Goal: Task Accomplishment & Management: Complete application form

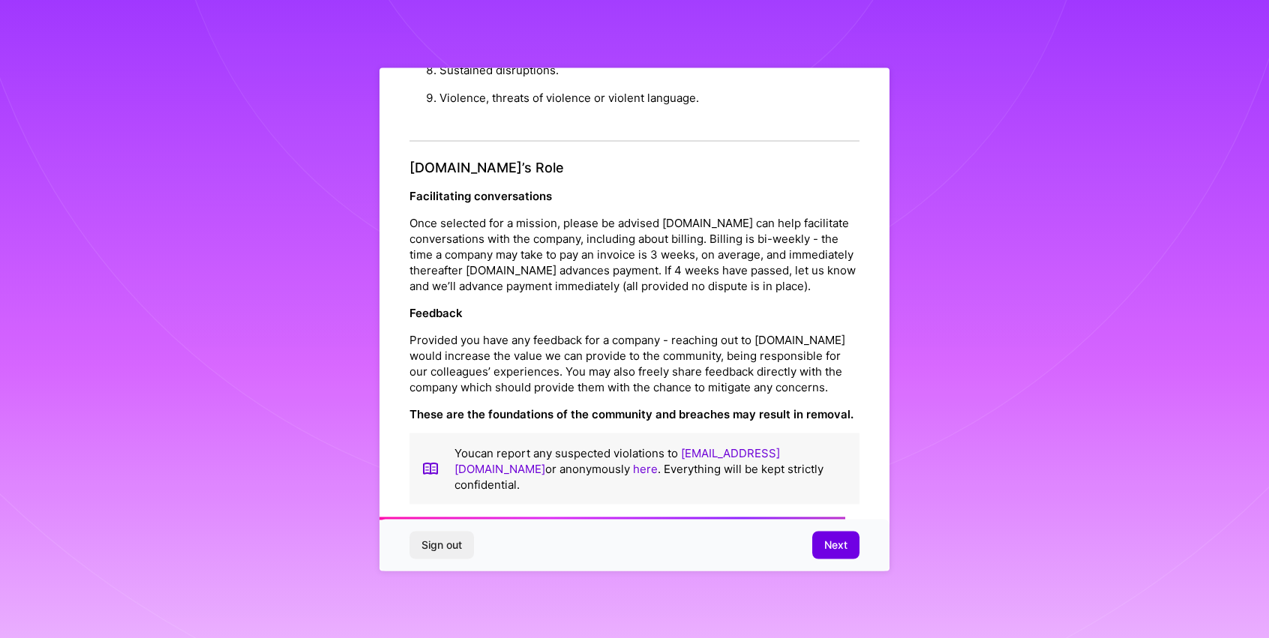
scroll to position [1623, 0]
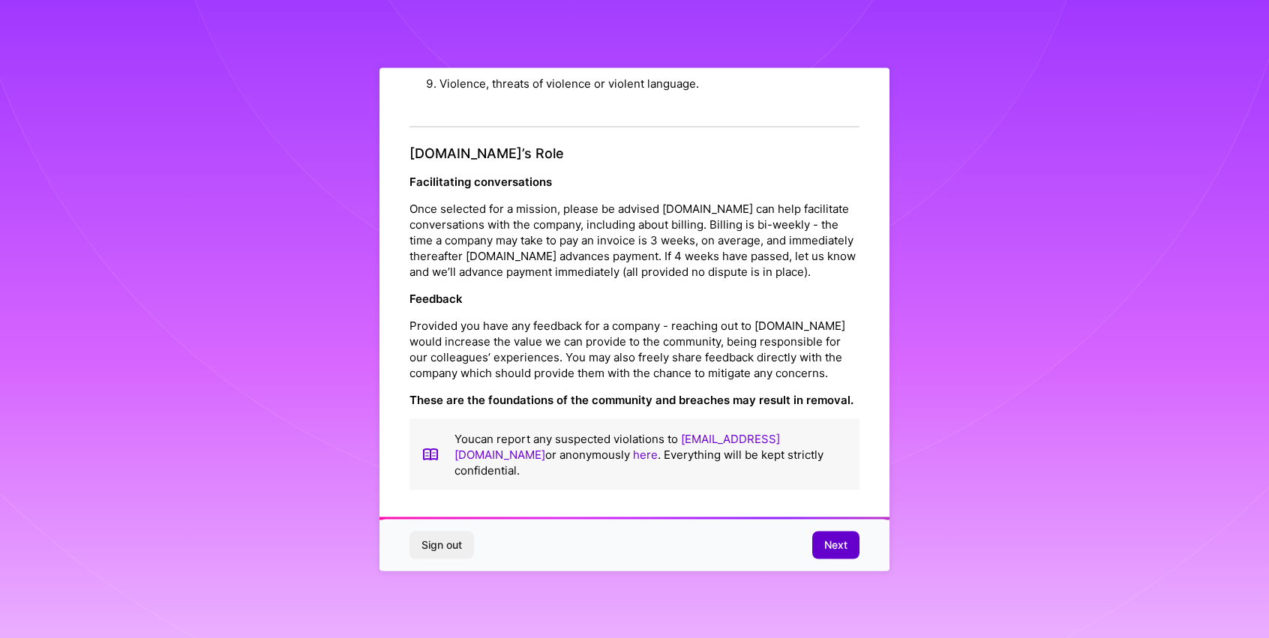
click at [843, 548] on span "Next" at bounding box center [835, 545] width 23 height 15
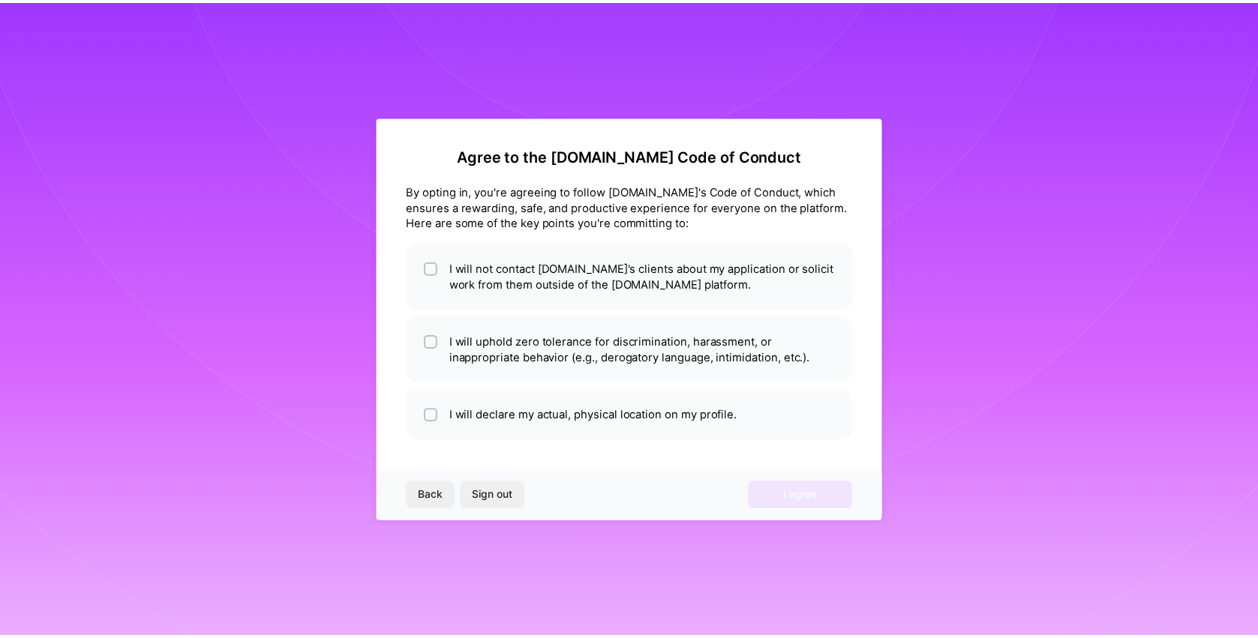
scroll to position [0, 0]
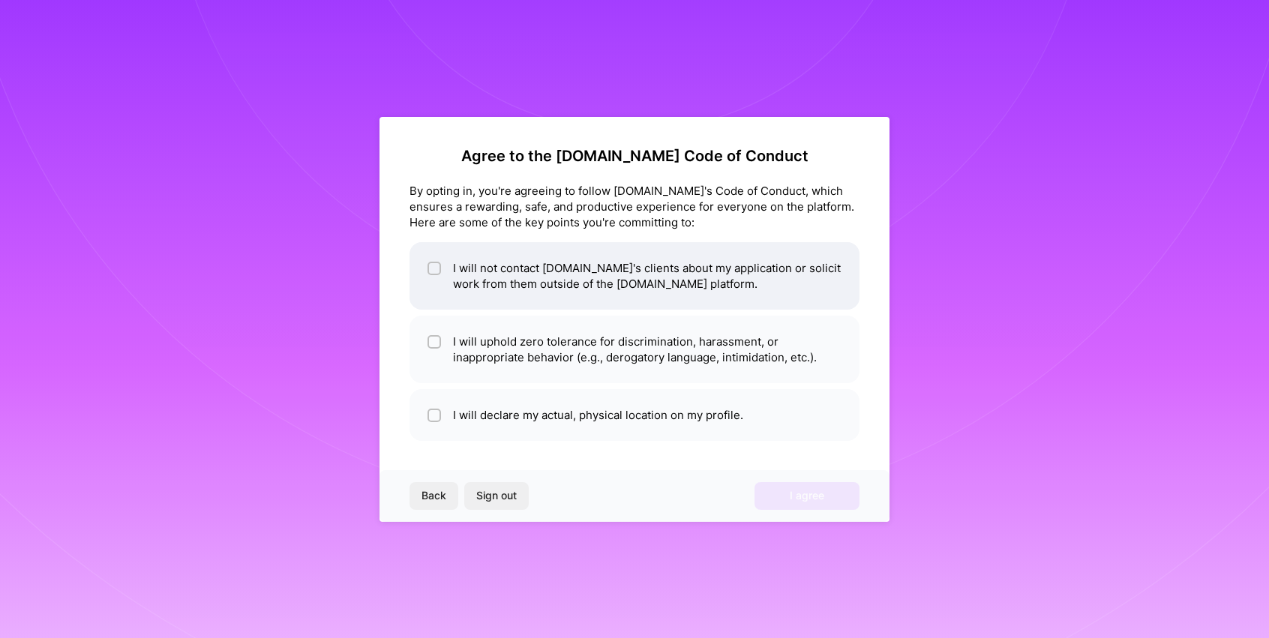
click at [437, 270] on input "checkbox" at bounding box center [436, 269] width 11 height 11
checkbox input "true"
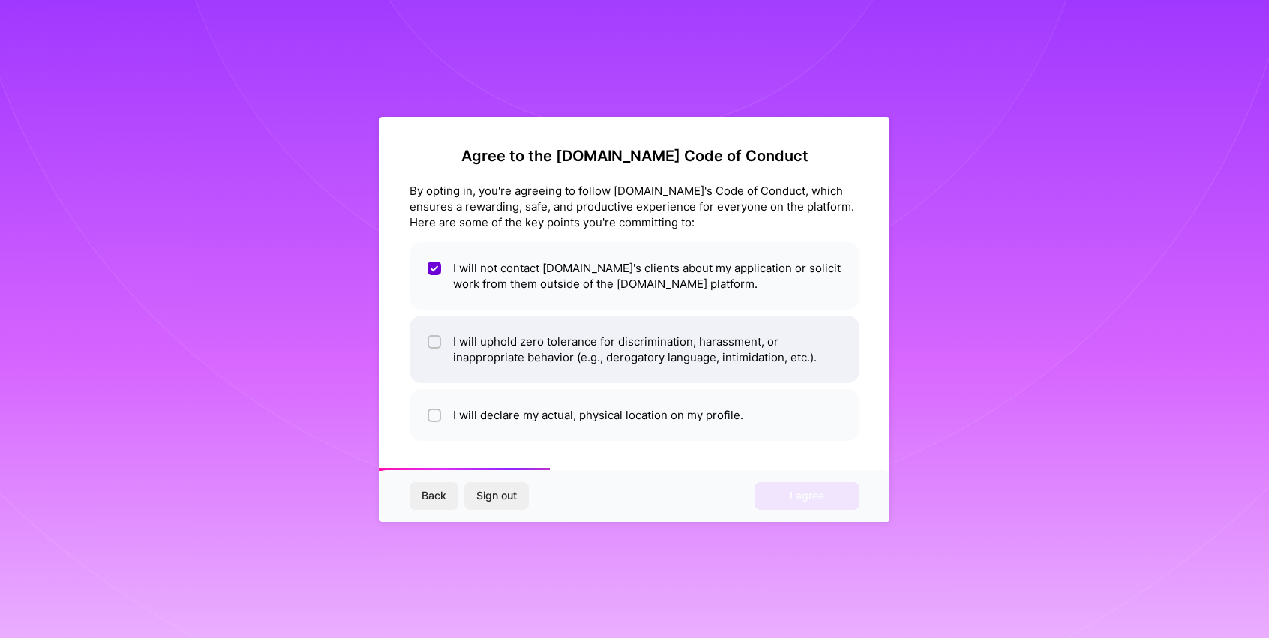
click at [437, 342] on input "checkbox" at bounding box center [436, 343] width 11 height 11
checkbox input "true"
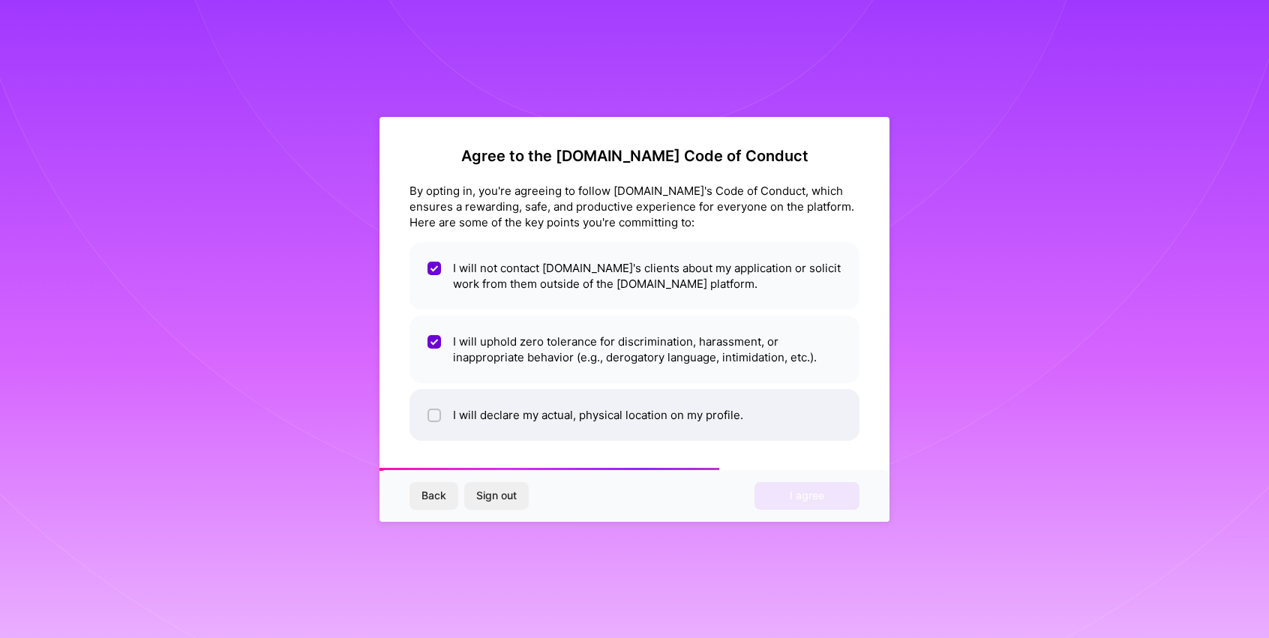
click at [436, 412] on input "checkbox" at bounding box center [436, 416] width 11 height 11
checkbox input "true"
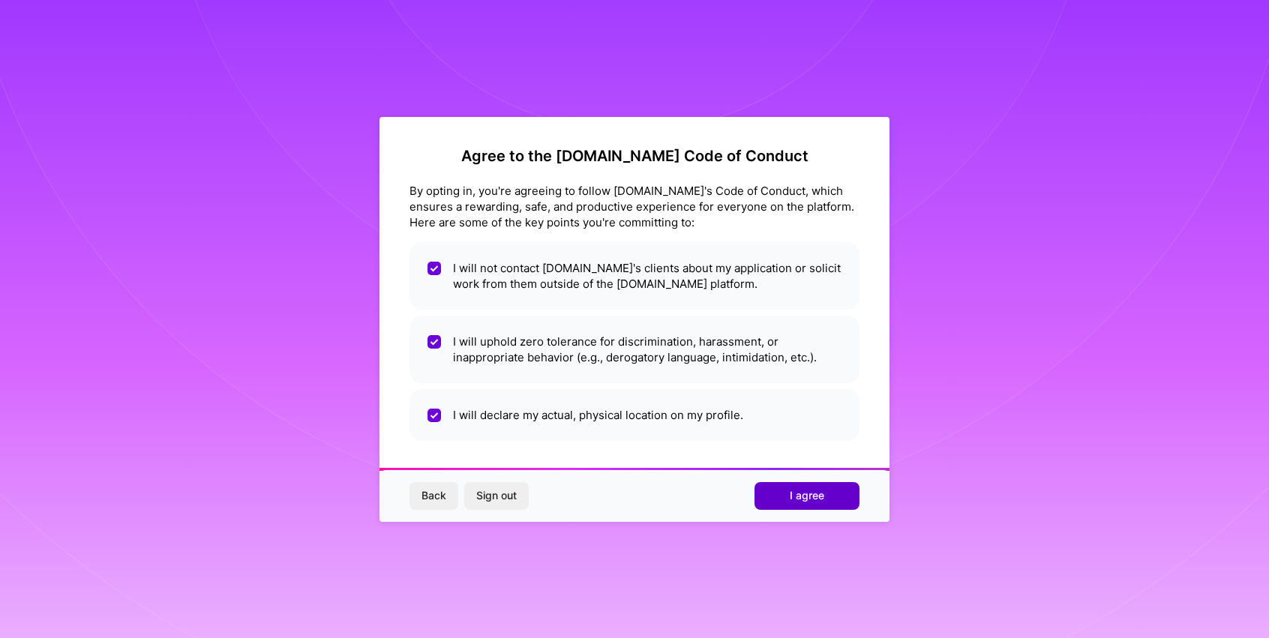
click at [823, 496] on span "I agree" at bounding box center [807, 495] width 35 height 15
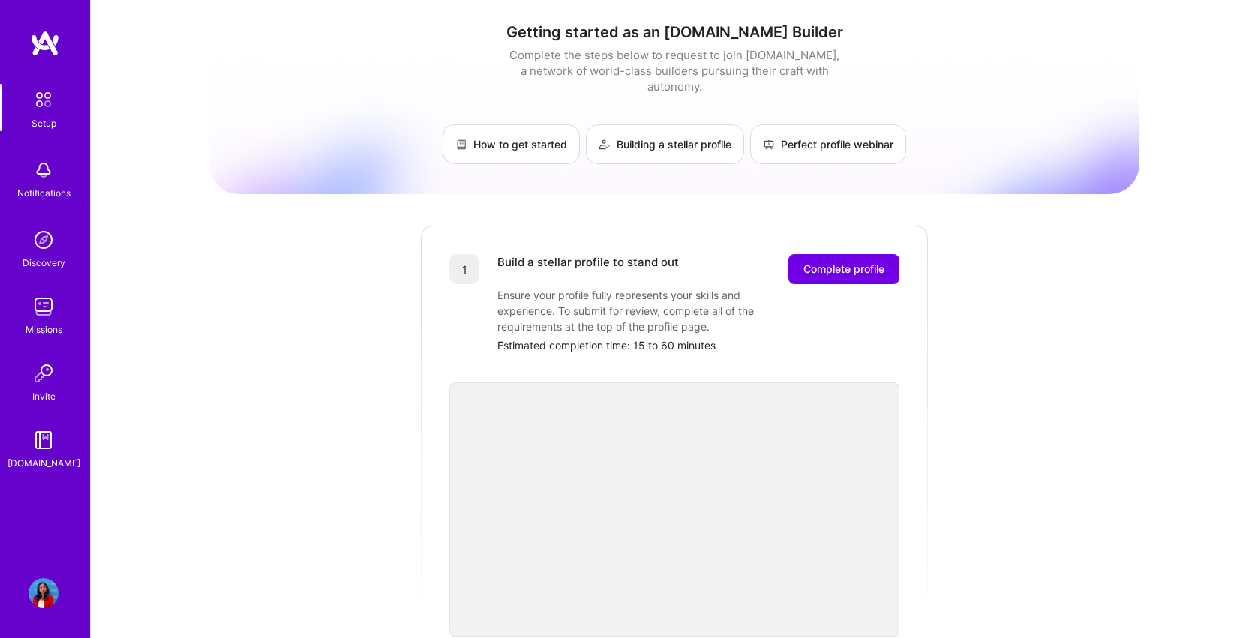
click at [38, 596] on img at bounding box center [44, 593] width 30 height 30
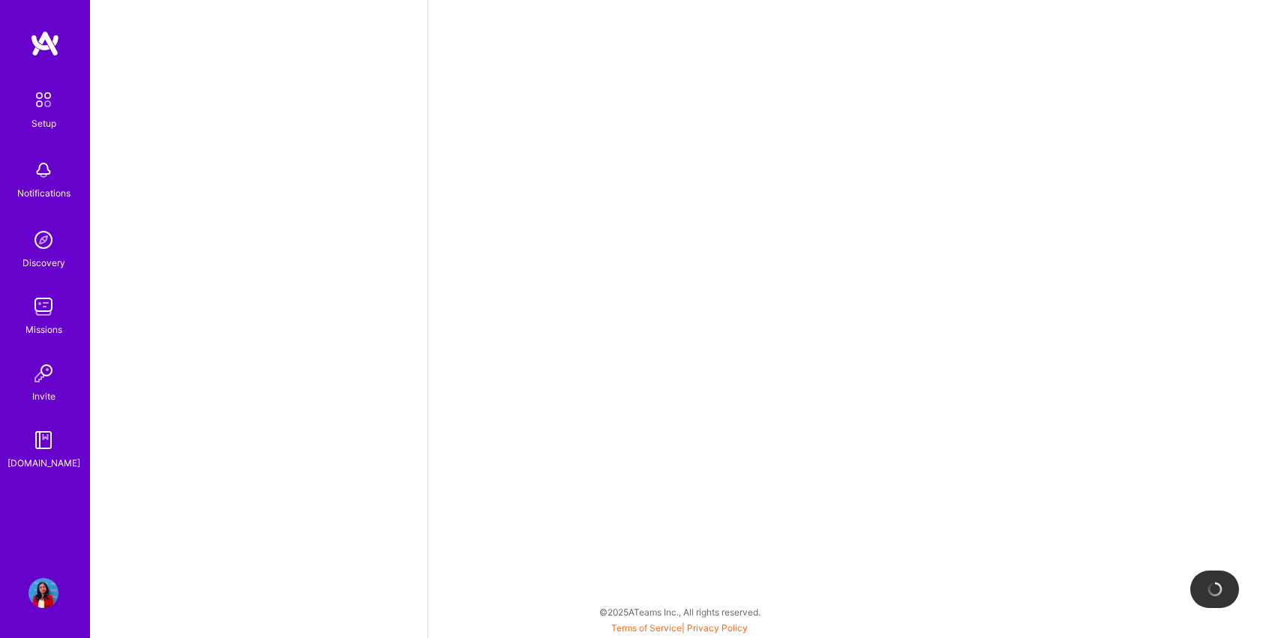
click at [41, 596] on img at bounding box center [44, 593] width 30 height 30
click at [40, 600] on img at bounding box center [44, 593] width 30 height 30
click at [41, 598] on img at bounding box center [44, 593] width 30 height 30
